Goal: Transaction & Acquisition: Purchase product/service

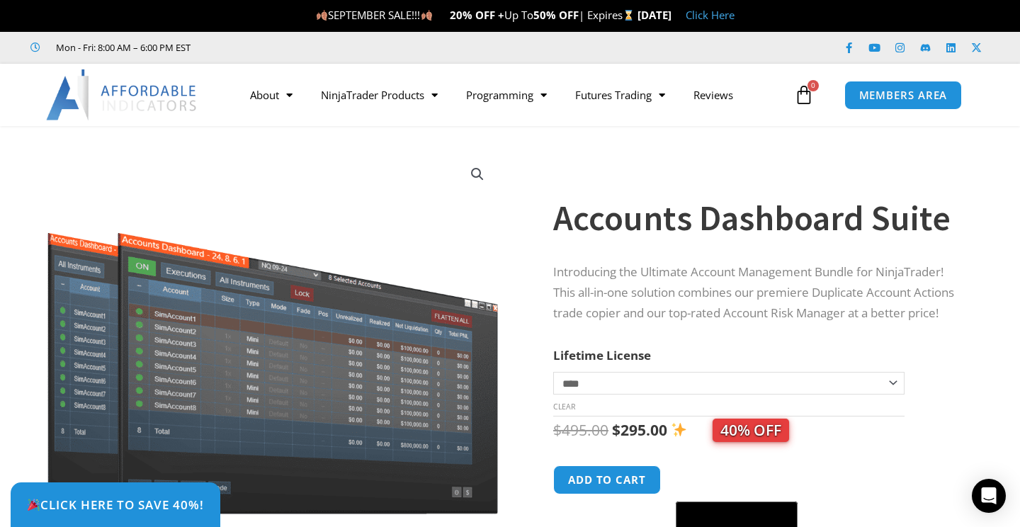
click at [735, 16] on link "Click Here" at bounding box center [710, 15] width 49 height 14
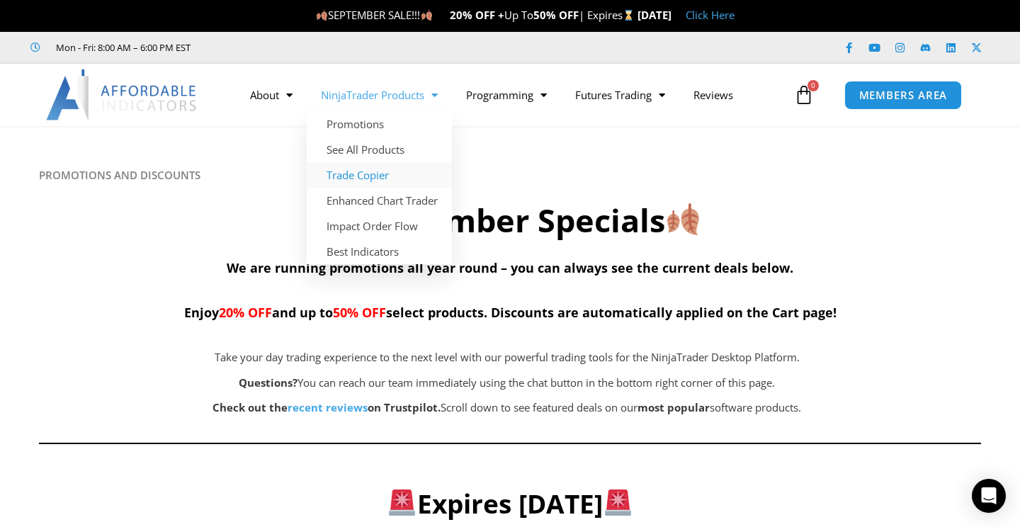
click at [371, 173] on link "Trade Copier" at bounding box center [379, 174] width 145 height 25
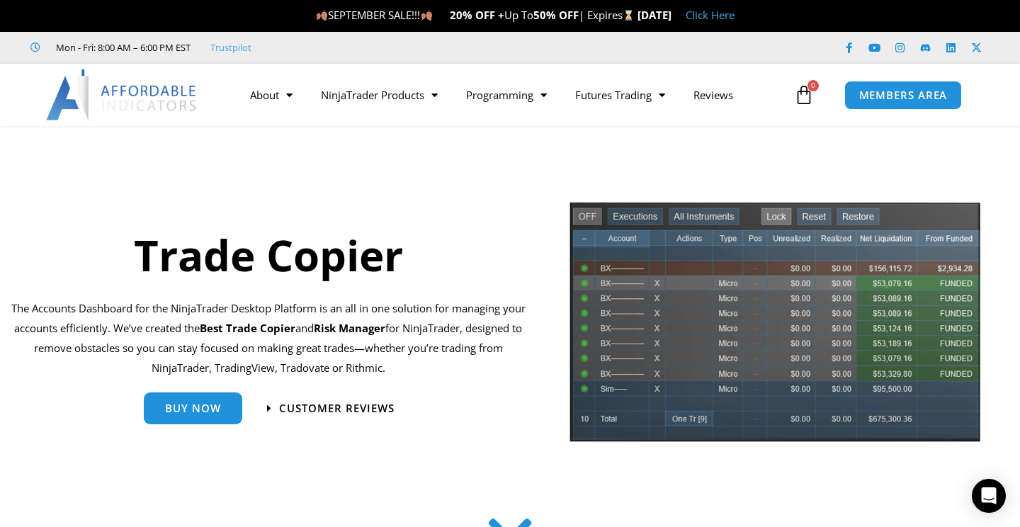
scroll to position [21, 0]
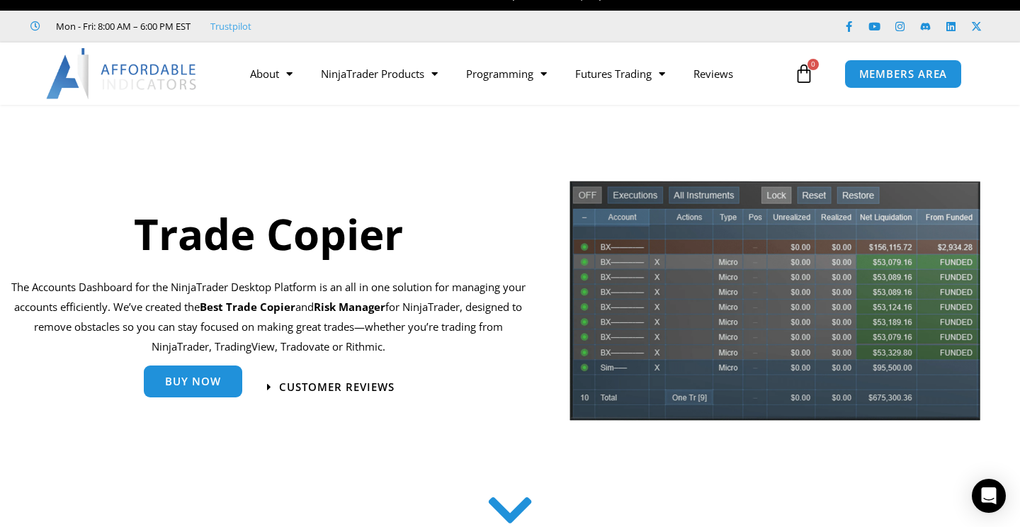
click at [189, 385] on span "Buy Now" at bounding box center [193, 383] width 56 height 11
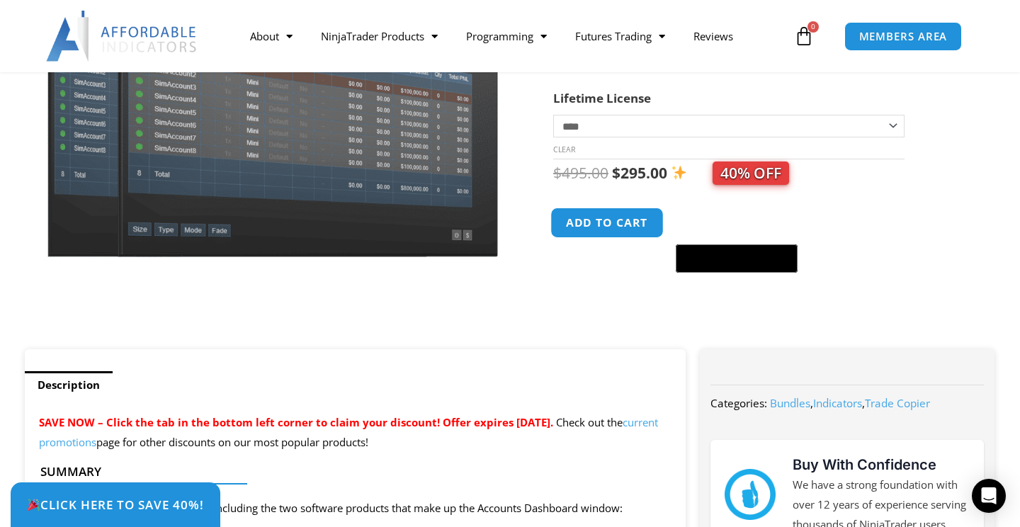
click at [585, 227] on button "Add to cart" at bounding box center [606, 223] width 113 height 30
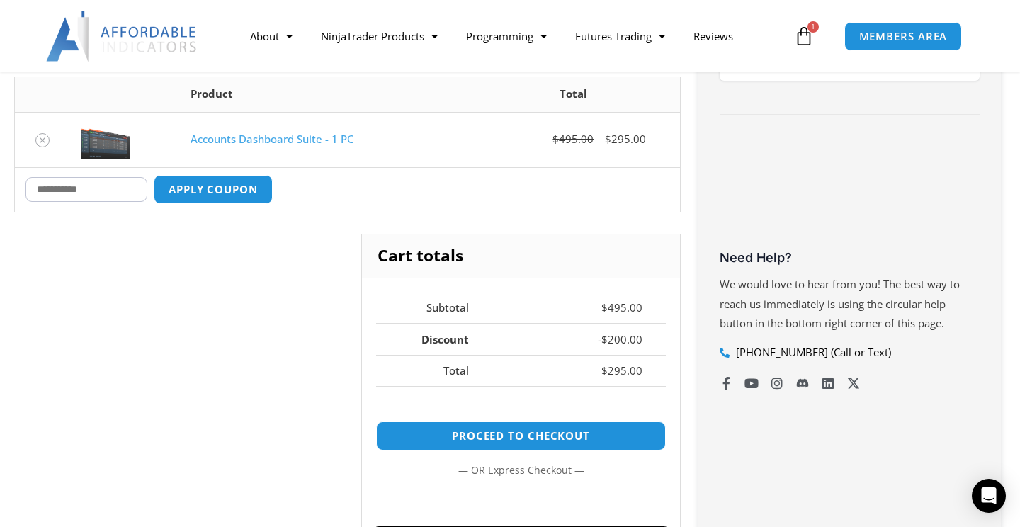
scroll to position [387, 0]
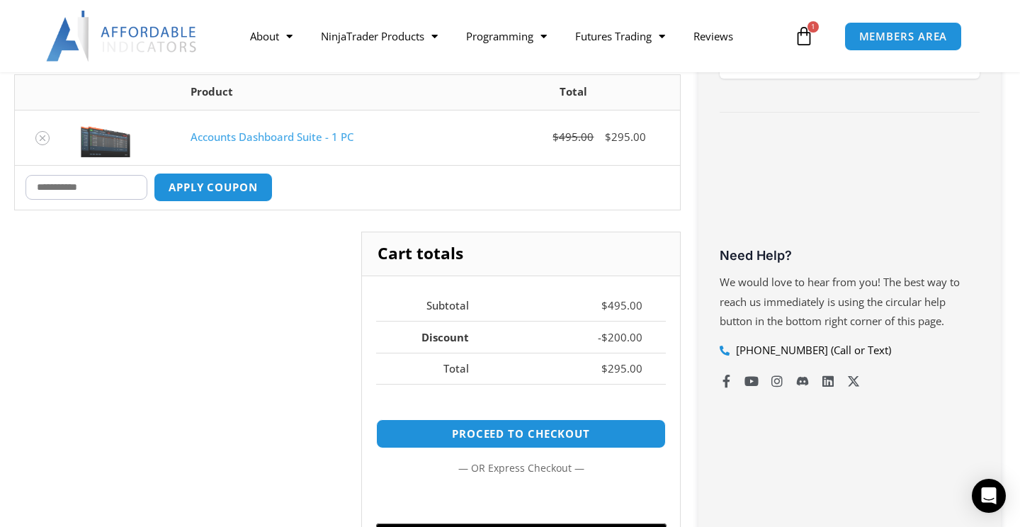
click at [76, 186] on input "Coupon:" at bounding box center [86, 187] width 122 height 25
type input "********"
click at [209, 185] on button "Apply coupon" at bounding box center [213, 187] width 125 height 30
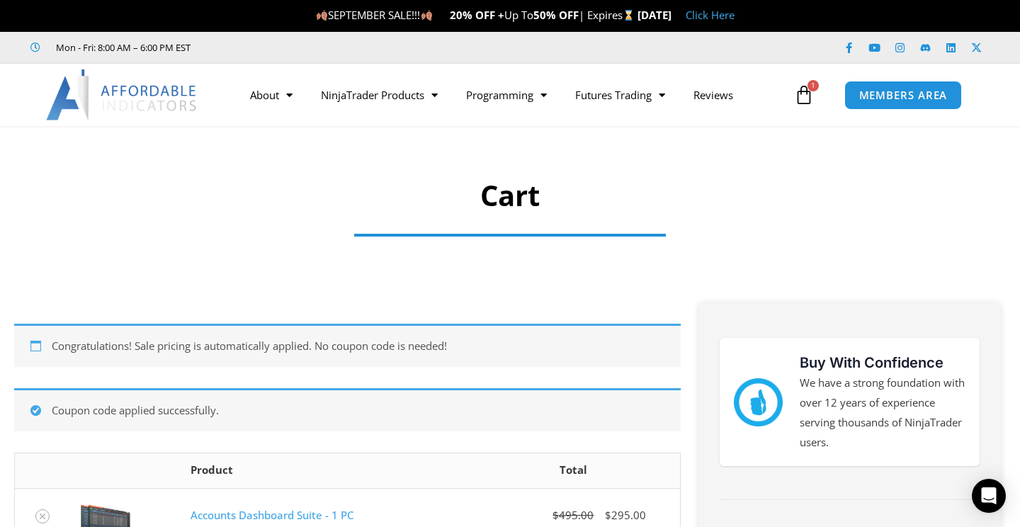
scroll to position [0, 0]
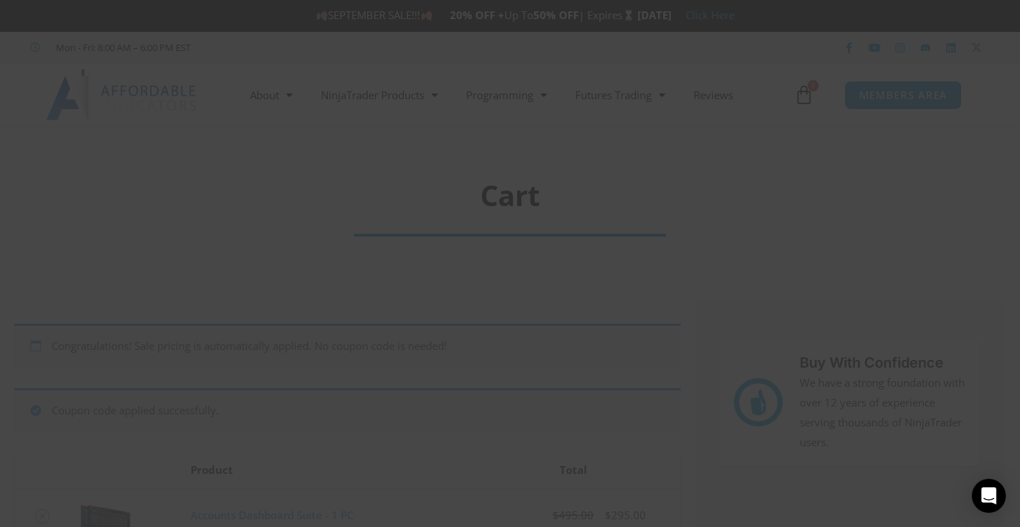
click at [781, 16] on button "Close this module" at bounding box center [782, 11] width 23 height 23
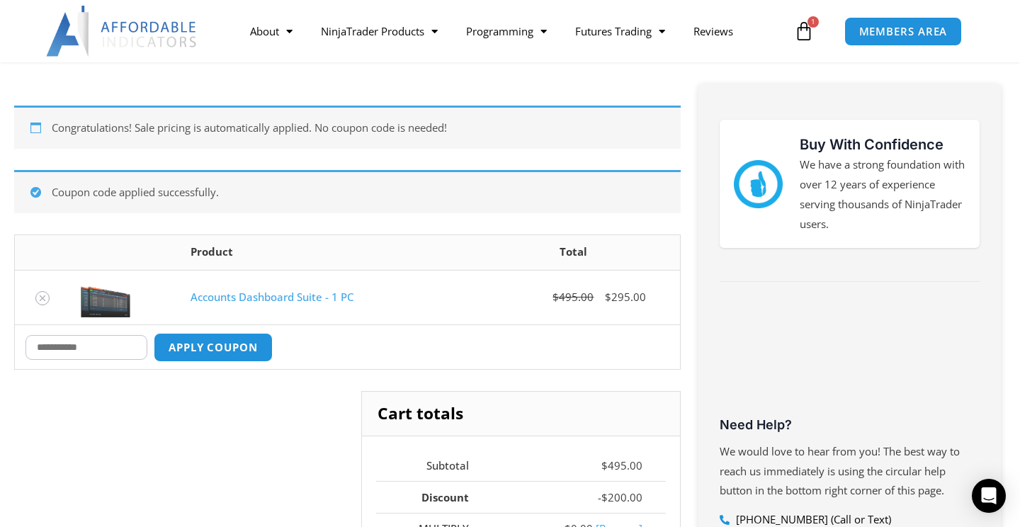
scroll to position [307, 0]
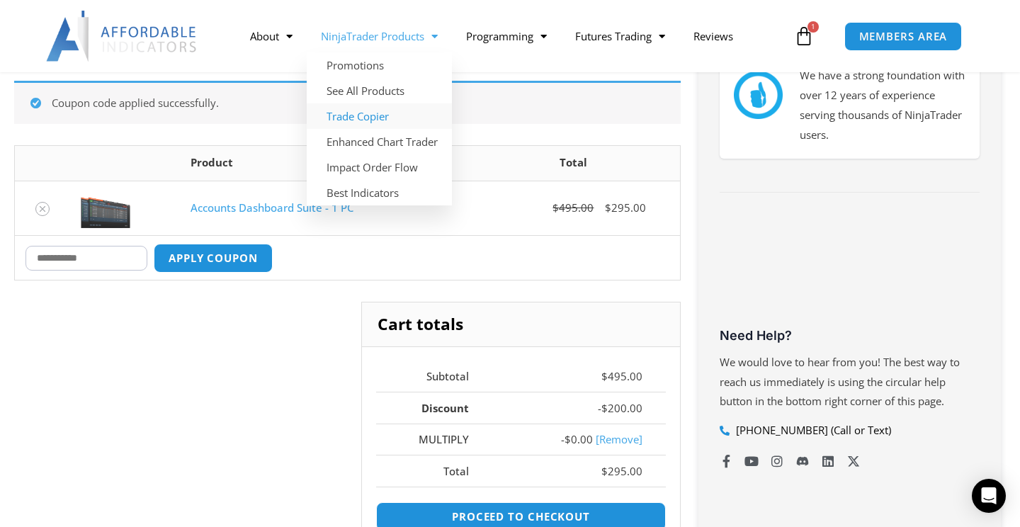
click at [367, 113] on link "Trade Copier" at bounding box center [379, 115] width 145 height 25
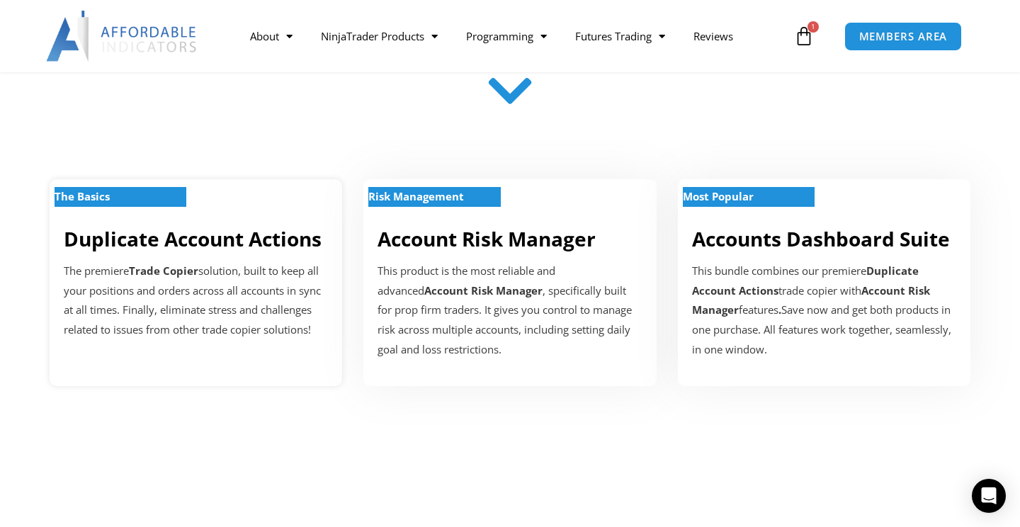
scroll to position [441, 0]
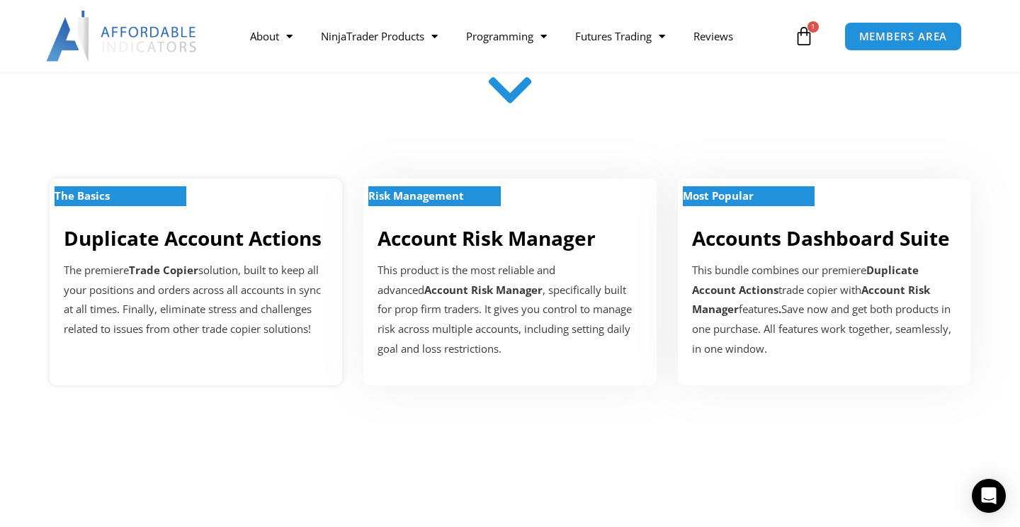
click at [190, 249] on link "Duplicate Account Actions" at bounding box center [193, 238] width 258 height 27
click at [152, 195] on p "The Basics" at bounding box center [121, 196] width 132 height 20
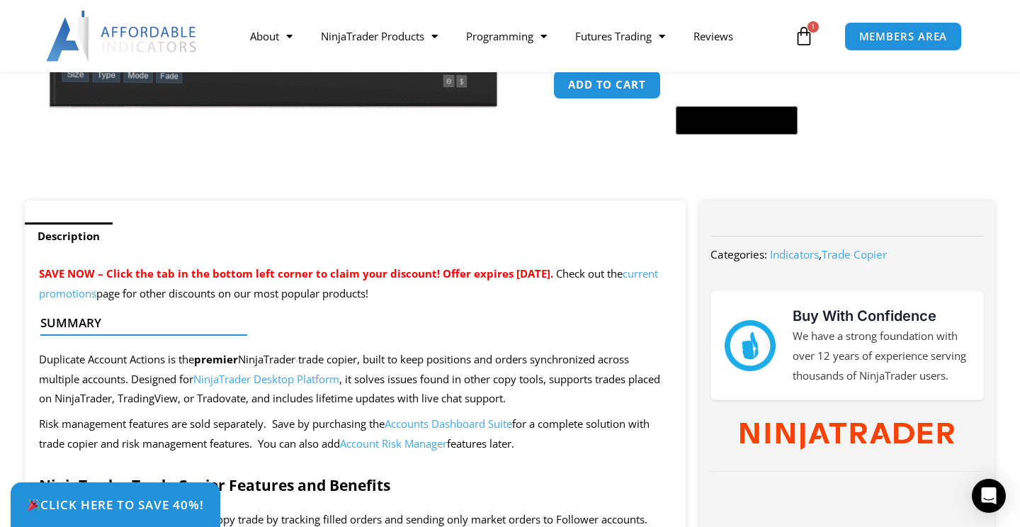
scroll to position [403, 0]
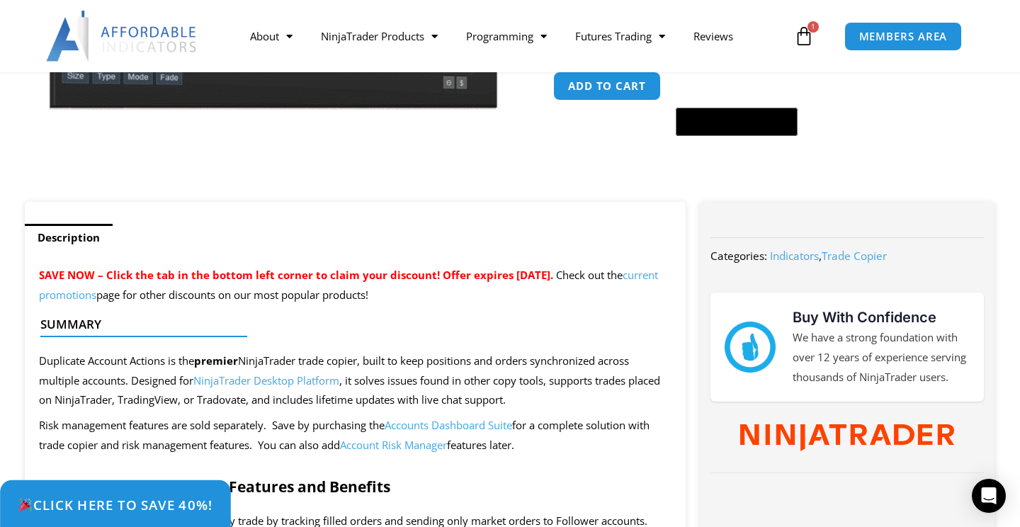
click at [122, 504] on span "Click Here to save 40%!" at bounding box center [115, 504] width 195 height 13
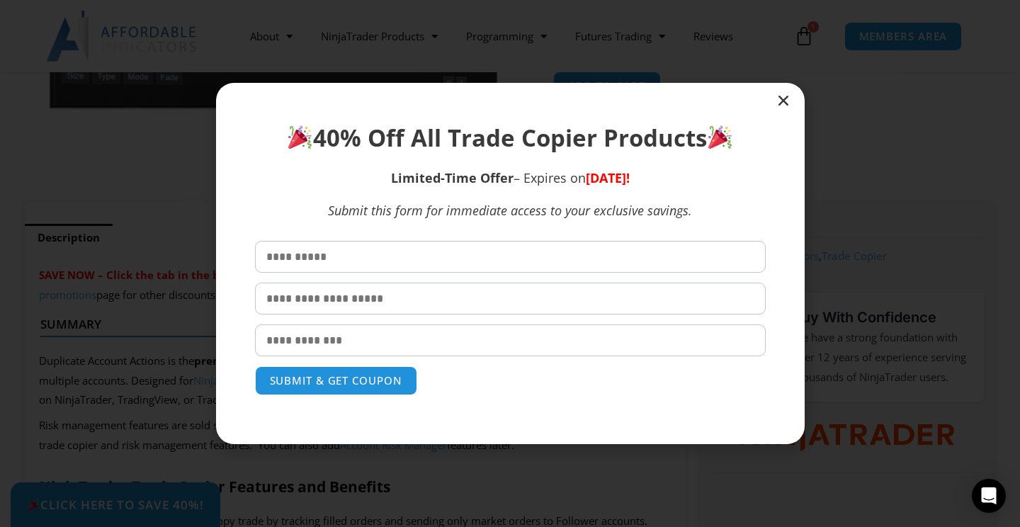
click at [783, 100] on icon "Close" at bounding box center [783, 100] width 14 height 14
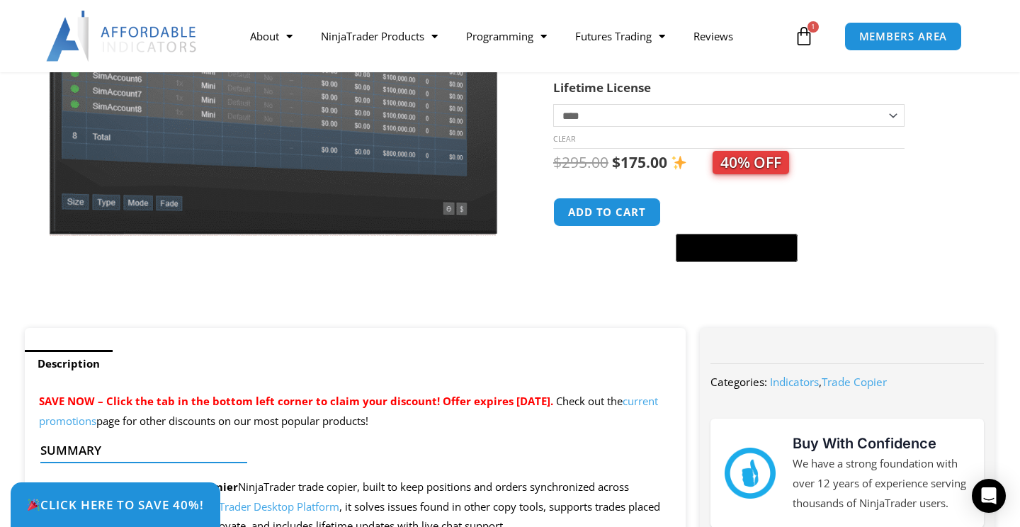
scroll to position [252, 0]
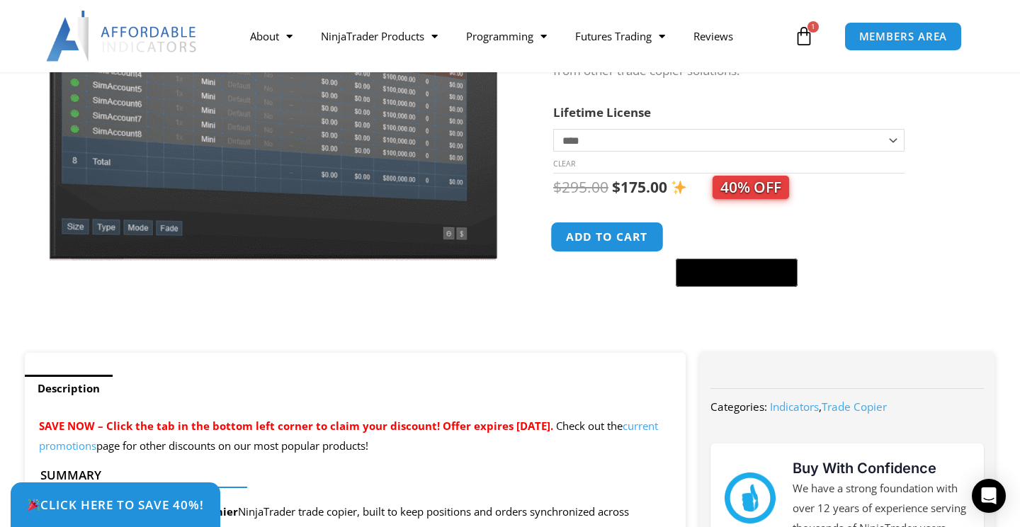
click at [614, 231] on button "Add to cart" at bounding box center [606, 237] width 113 height 30
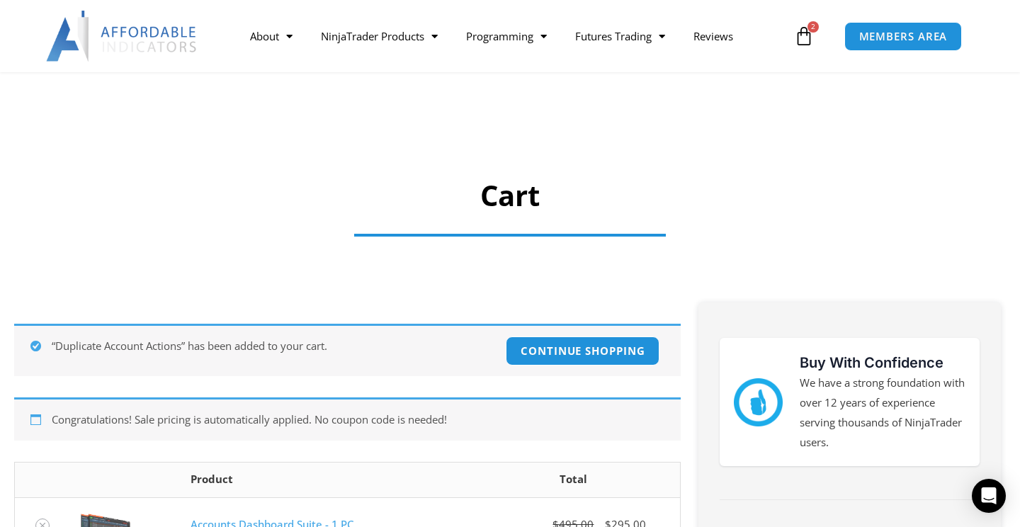
scroll to position [251, 0]
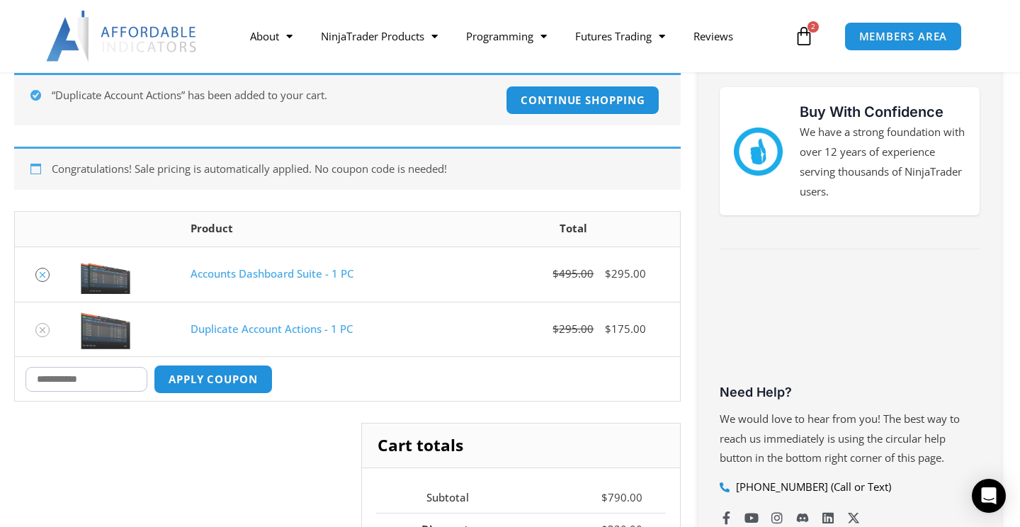
click at [42, 277] on icon "Remove Accounts Dashboard Suite - 1 PC from cart" at bounding box center [43, 275] width 10 height 10
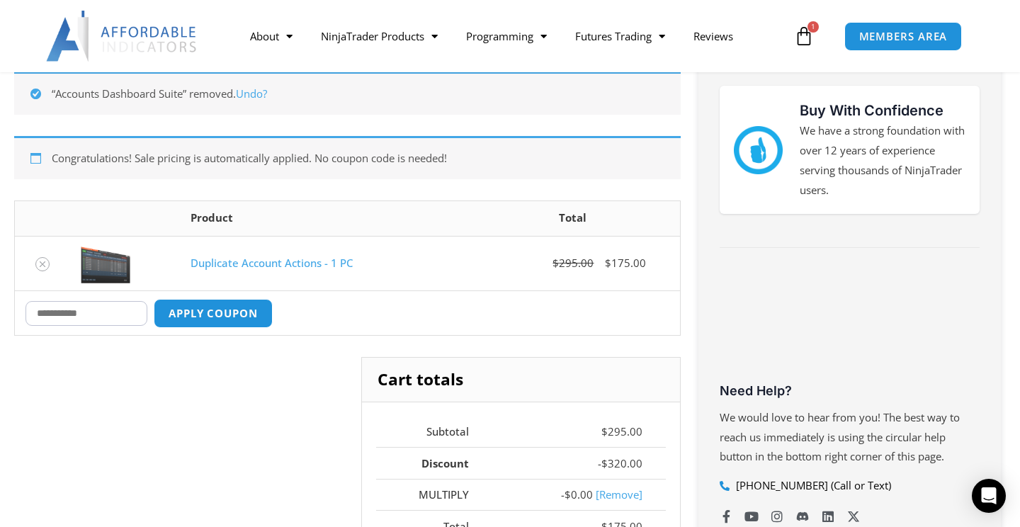
scroll to position [253, 0]
click at [64, 312] on input "Coupon:" at bounding box center [86, 312] width 122 height 25
type input "********"
click at [250, 310] on button "Apply coupon" at bounding box center [213, 312] width 125 height 30
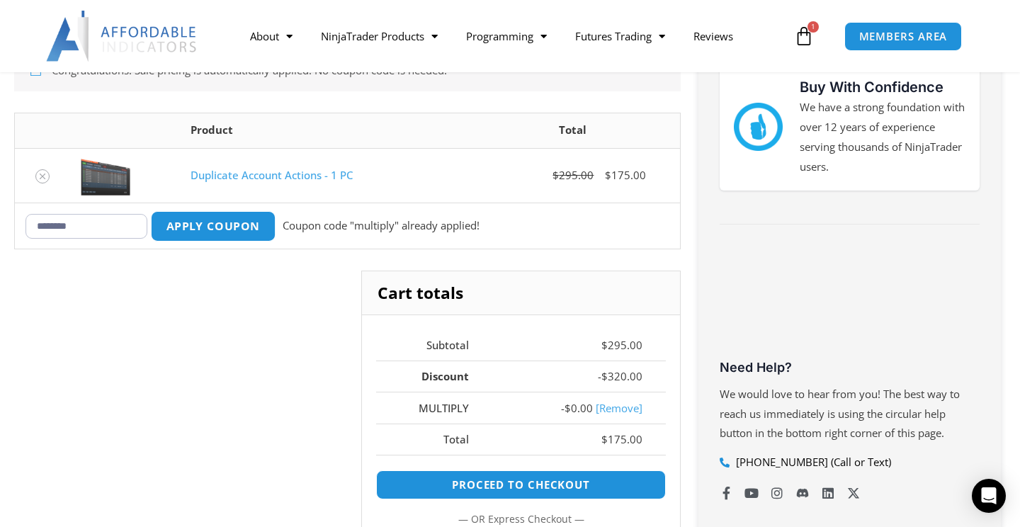
scroll to position [292, 0]
